Goal: Task Accomplishment & Management: Use online tool/utility

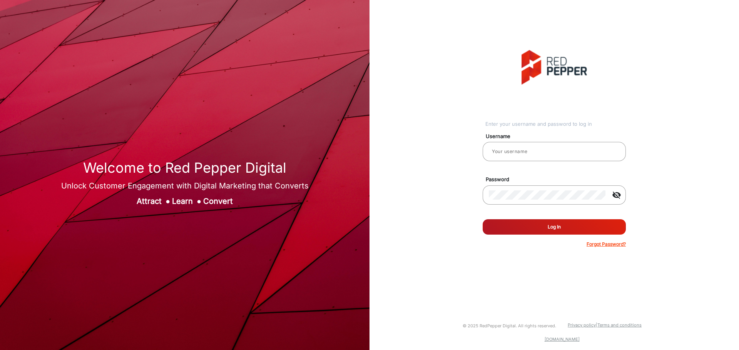
type input "Gokul_FD"
click at [545, 229] on button "Log In" at bounding box center [554, 226] width 143 height 15
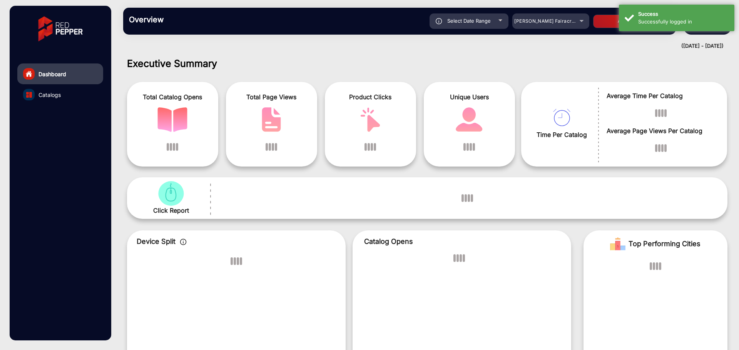
scroll to position [6, 0]
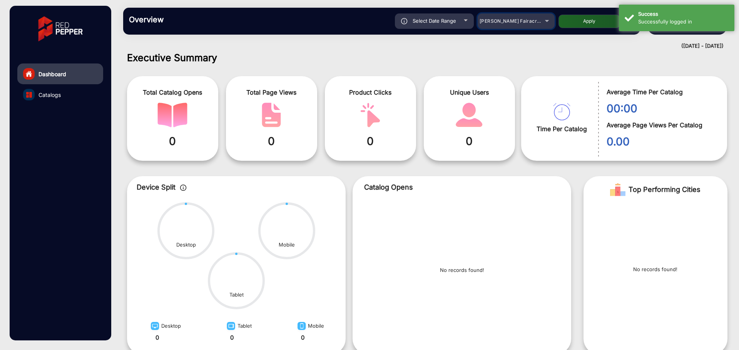
click at [538, 24] on div "[PERSON_NAME] Fairacre Farms" at bounding box center [511, 21] width 62 height 9
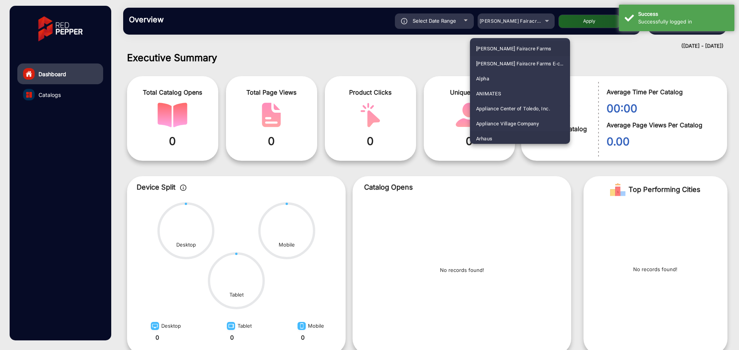
click at [498, 135] on mat-option "Arhaus" at bounding box center [520, 138] width 100 height 15
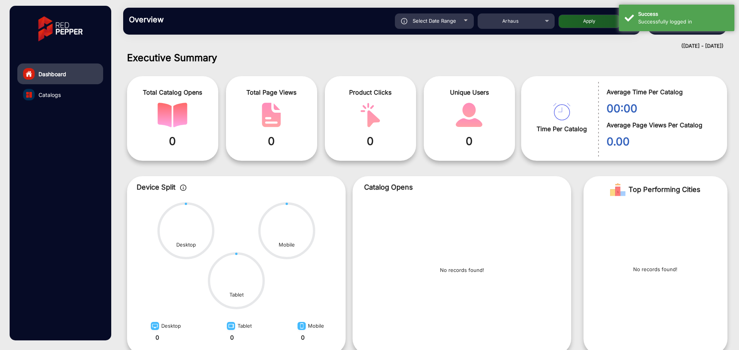
click at [580, 25] on button "Apply" at bounding box center [589, 21] width 62 height 13
type input "[DATE]"
